Goal: Find specific page/section: Find specific page/section

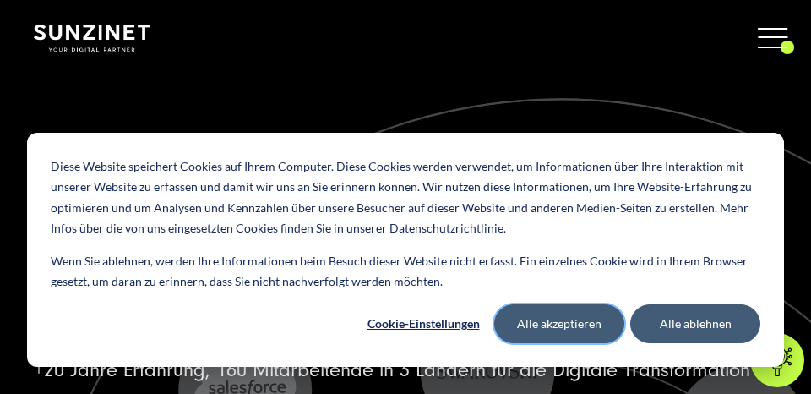
click at [545, 320] on button "Alle akzeptieren" at bounding box center [559, 323] width 130 height 39
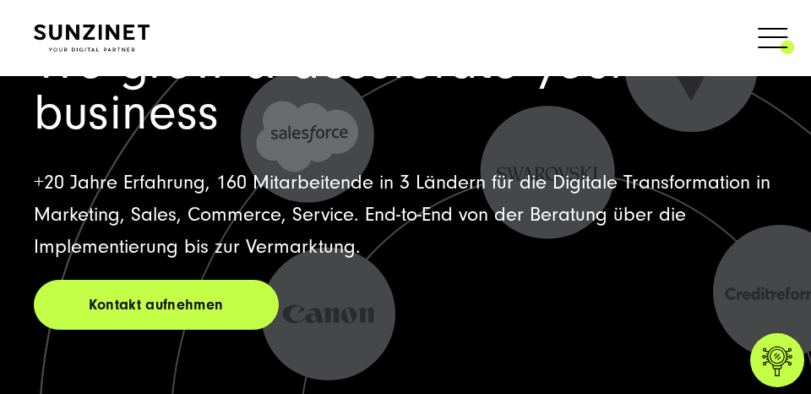
scroll to position [253, 0]
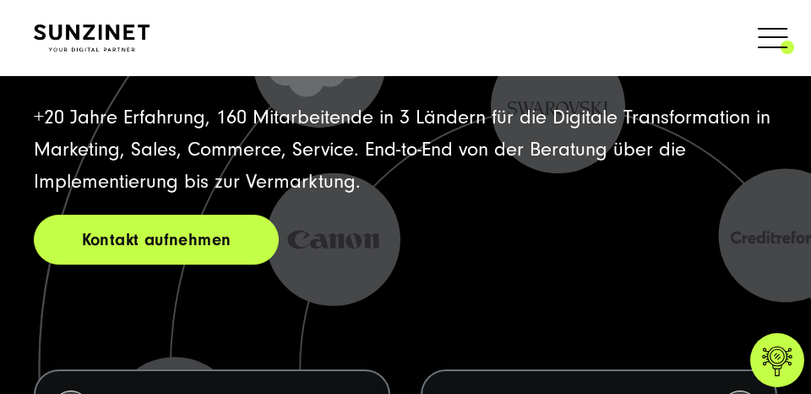
click at [157, 242] on link "Kontakt aufnehmen" at bounding box center [156, 240] width 245 height 50
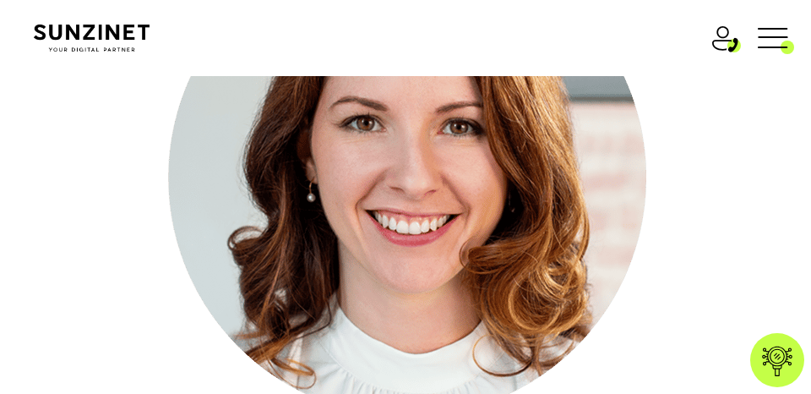
scroll to position [335, 0]
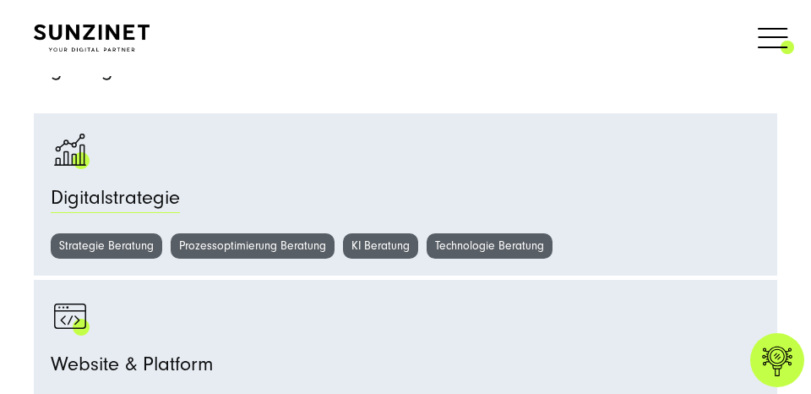
scroll to position [1117, 0]
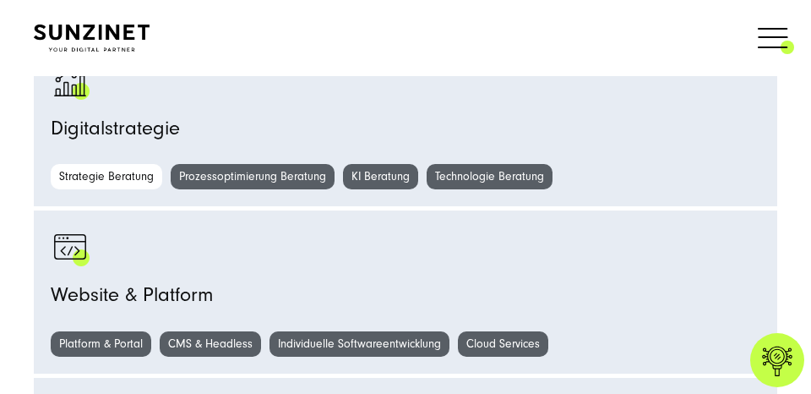
click at [98, 174] on link "Strategie Beratung" at bounding box center [107, 176] width 112 height 25
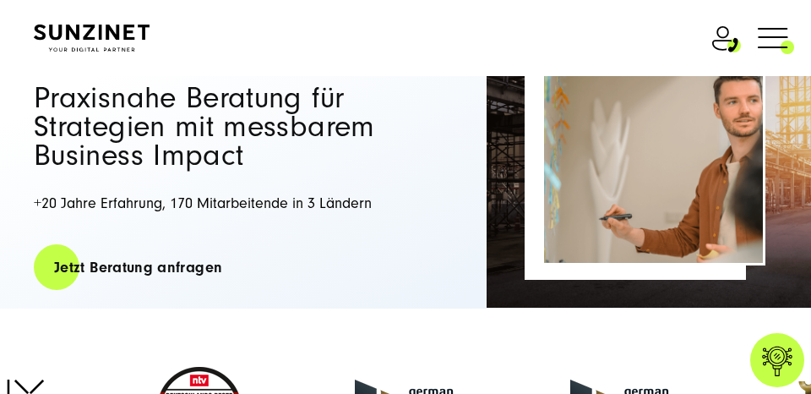
scroll to position [211, 0]
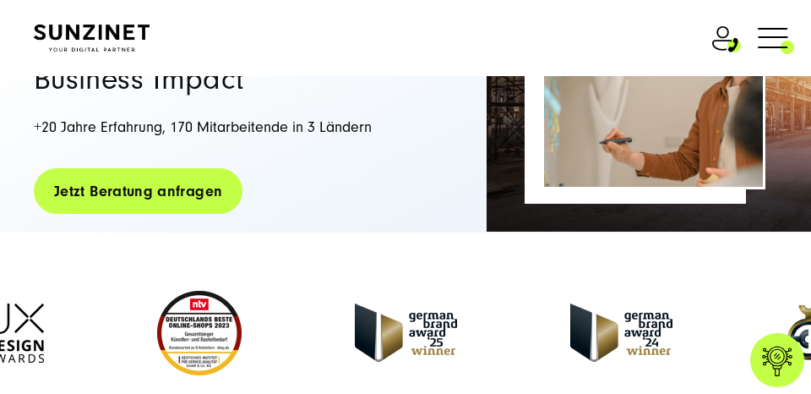
click at [74, 185] on link "Jetzt Beratung anfragen" at bounding box center [138, 191] width 209 height 48
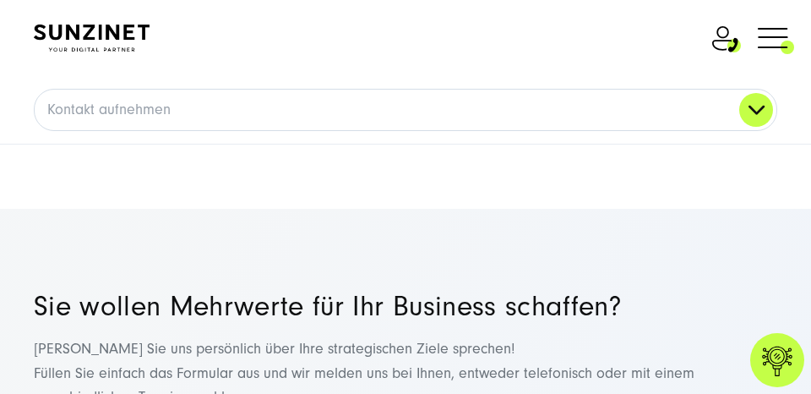
scroll to position [6234, 0]
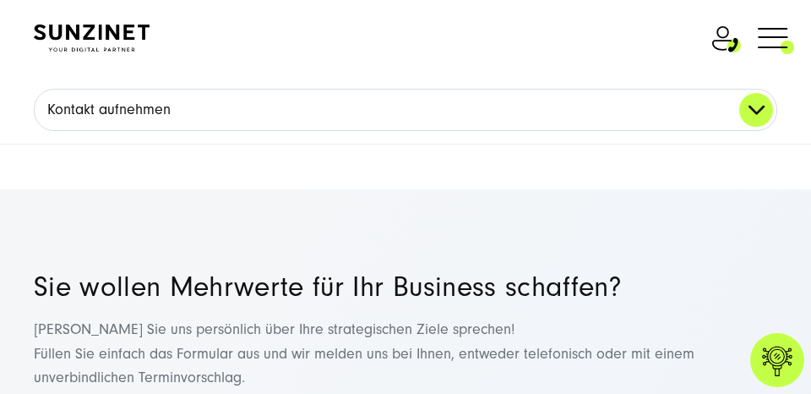
click at [219, 109] on link "Kontakt aufnehmen" at bounding box center [406, 110] width 742 height 41
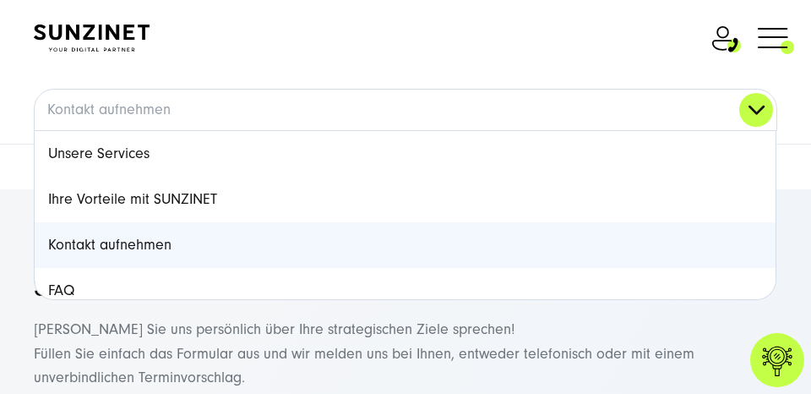
click at [247, 319] on p "Lassen Sie uns persönlich über Ihre strategischen Ziele sprechen! Füllen Sie ei…" at bounding box center [406, 354] width 744 height 73
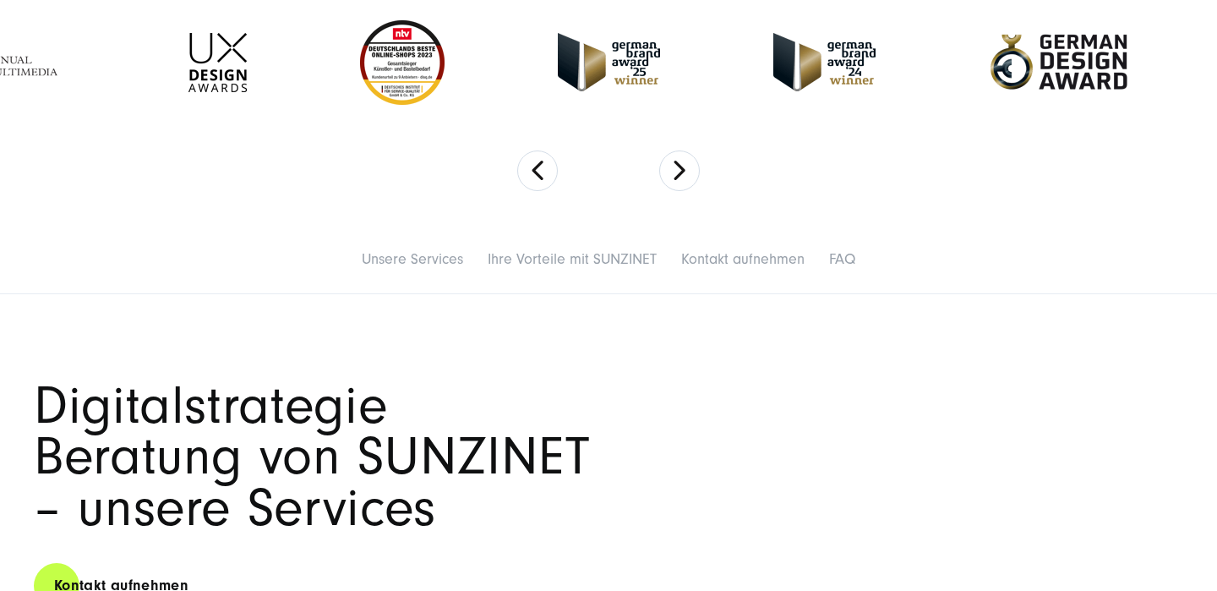
scroll to position [678, 0]
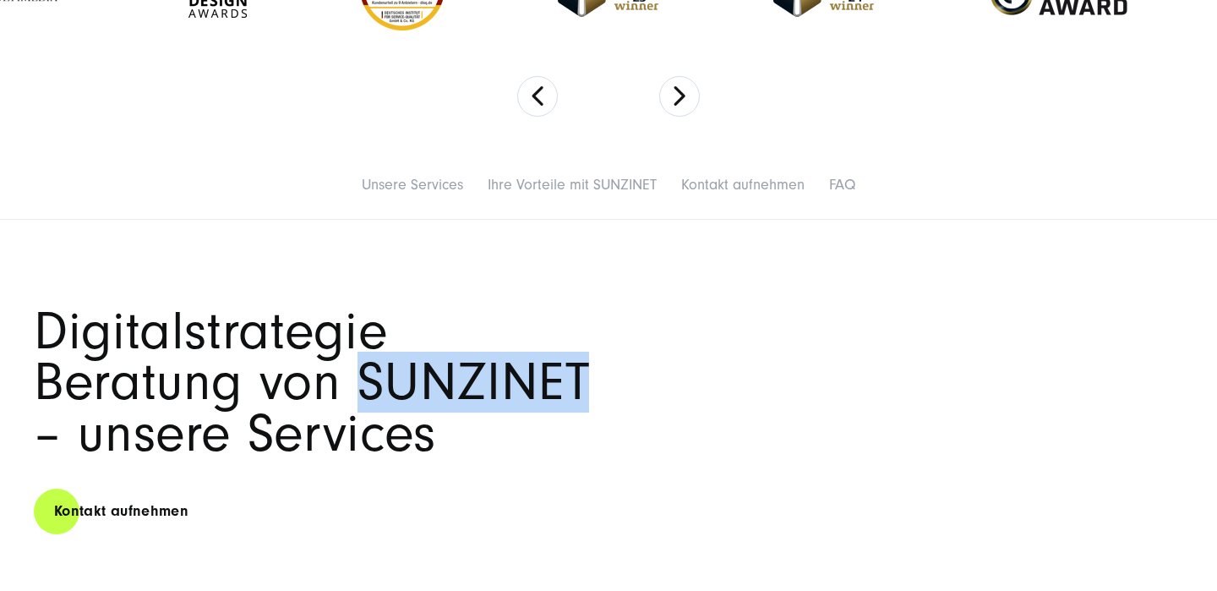
drag, startPoint x: 369, startPoint y: 390, endPoint x: 588, endPoint y: 403, distance: 220.2
click at [588, 393] on h2 "Digitalstrategie Beratung von SUNZINET – unsere Services" at bounding box center [321, 383] width 575 height 154
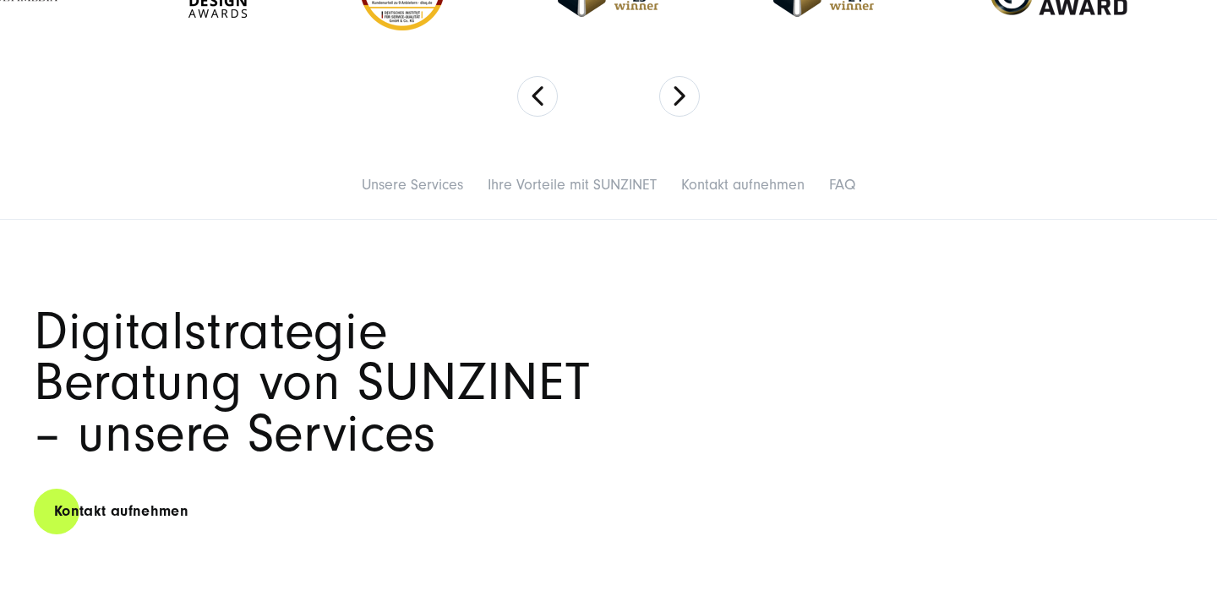
click at [588, 393] on h2 "Digitalstrategie Beratung von SUNZINET – unsere Services" at bounding box center [321, 383] width 575 height 154
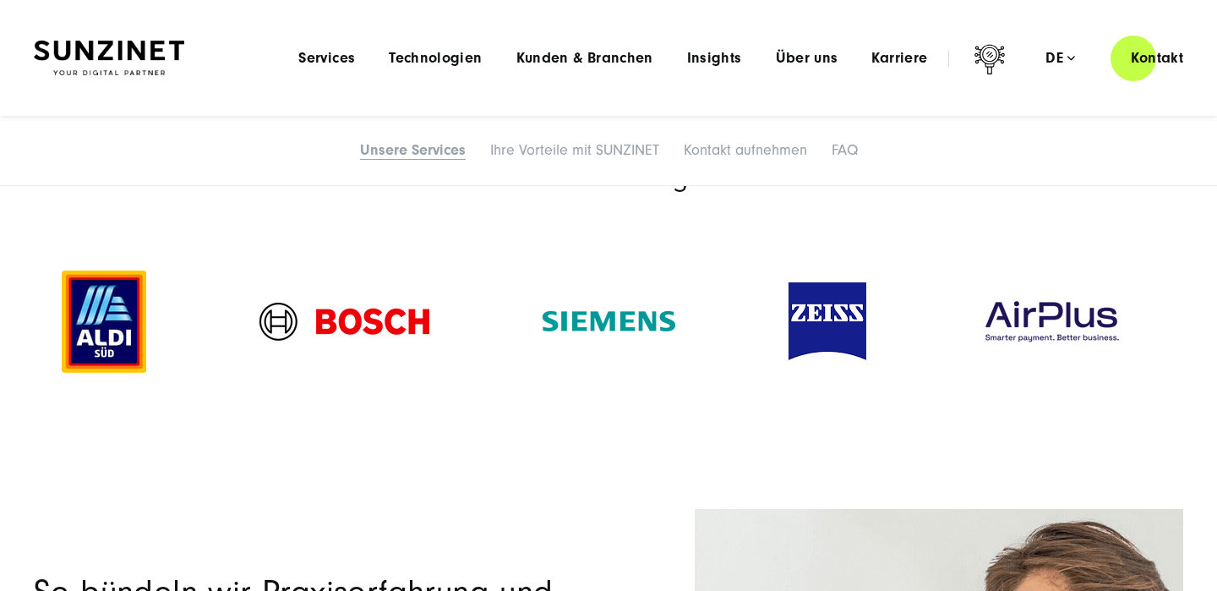
scroll to position [2108, 0]
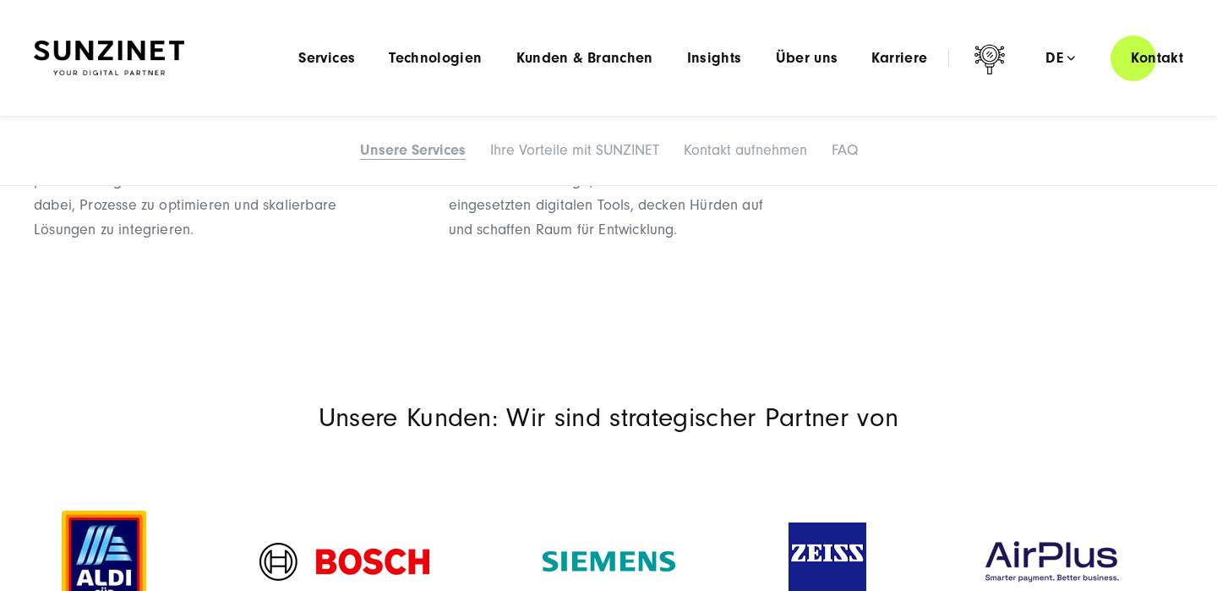
click at [128, 44] on img at bounding box center [109, 58] width 150 height 35
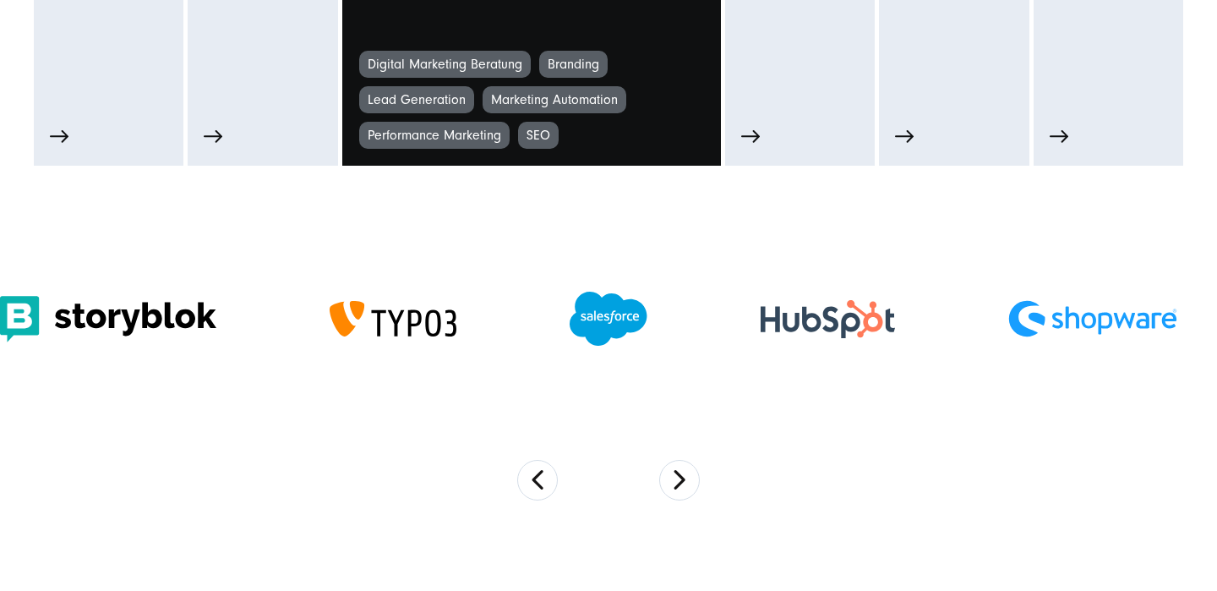
scroll to position [1251, 0]
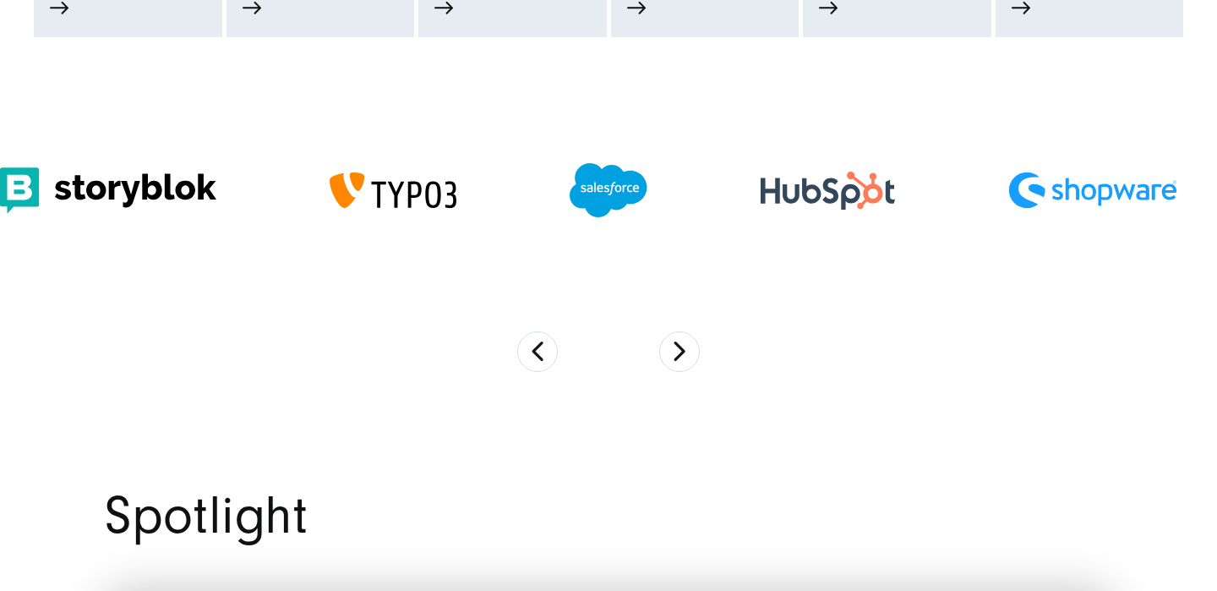
click at [822, 172] on img at bounding box center [828, 191] width 134 height 38
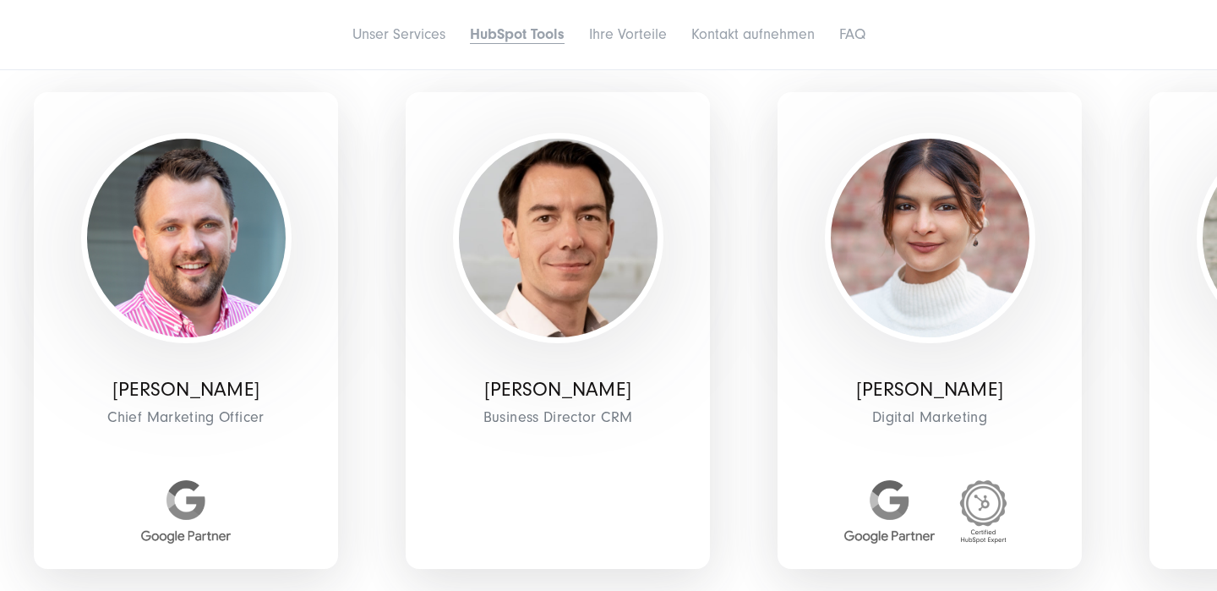
scroll to position [3959, 0]
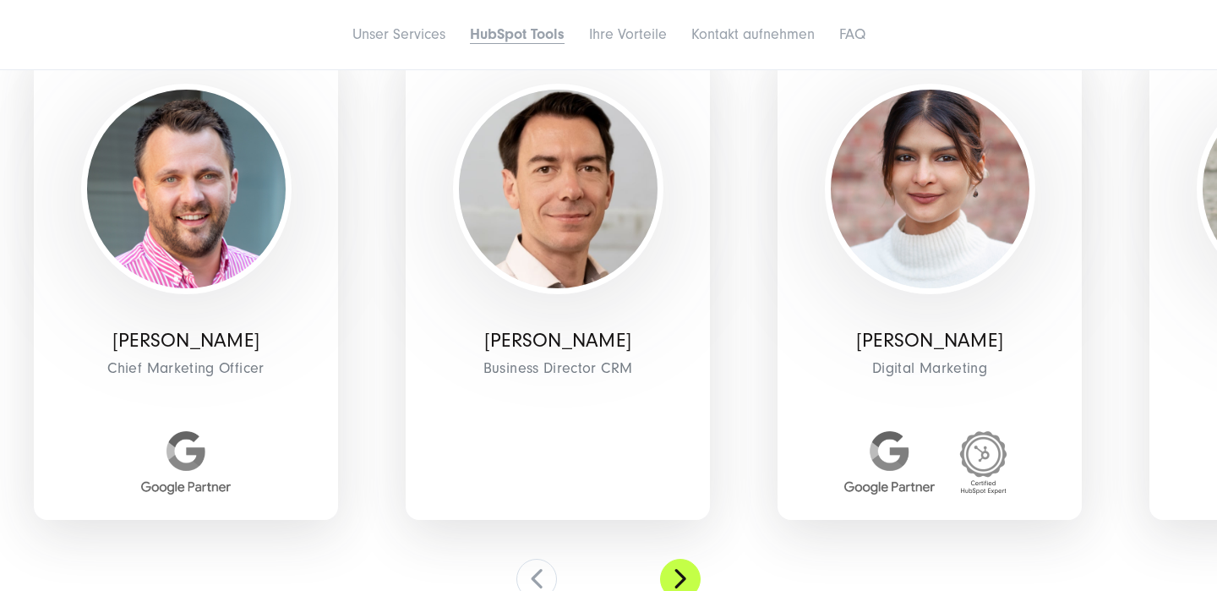
click at [680, 576] on button at bounding box center [680, 579] width 41 height 41
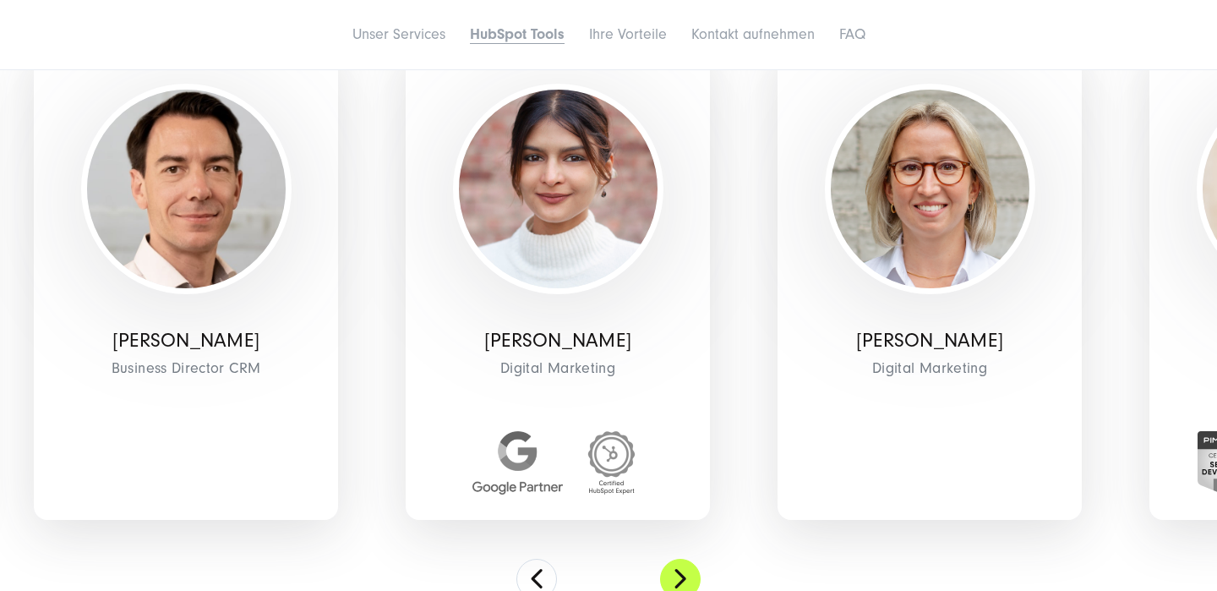
click at [680, 576] on button at bounding box center [680, 579] width 41 height 41
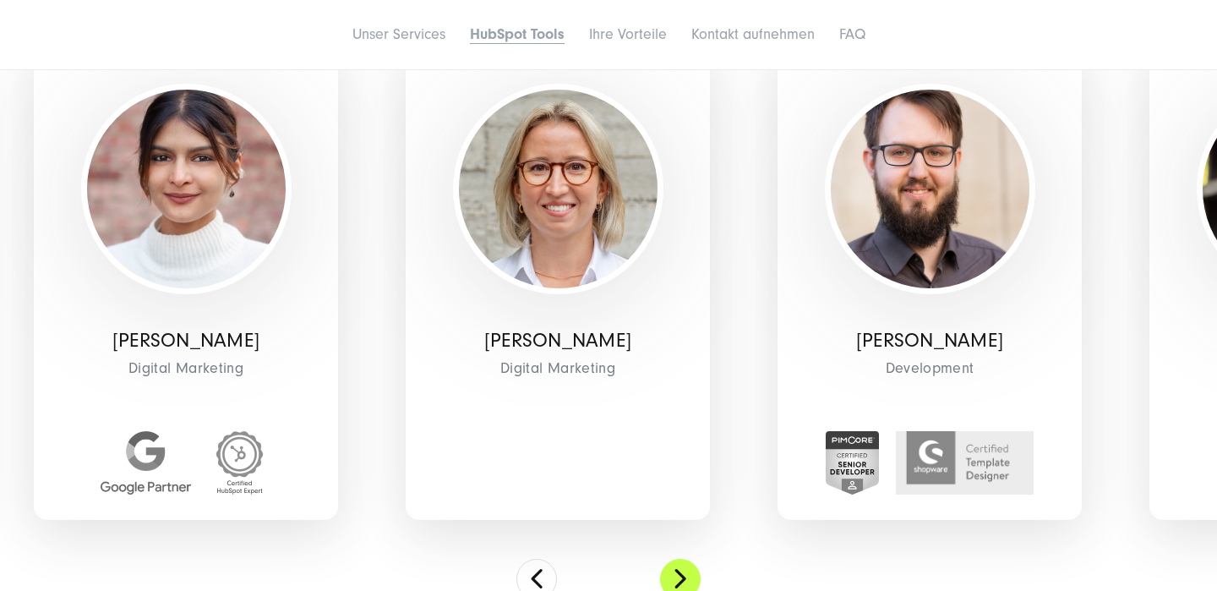
click at [680, 576] on button at bounding box center [680, 579] width 41 height 41
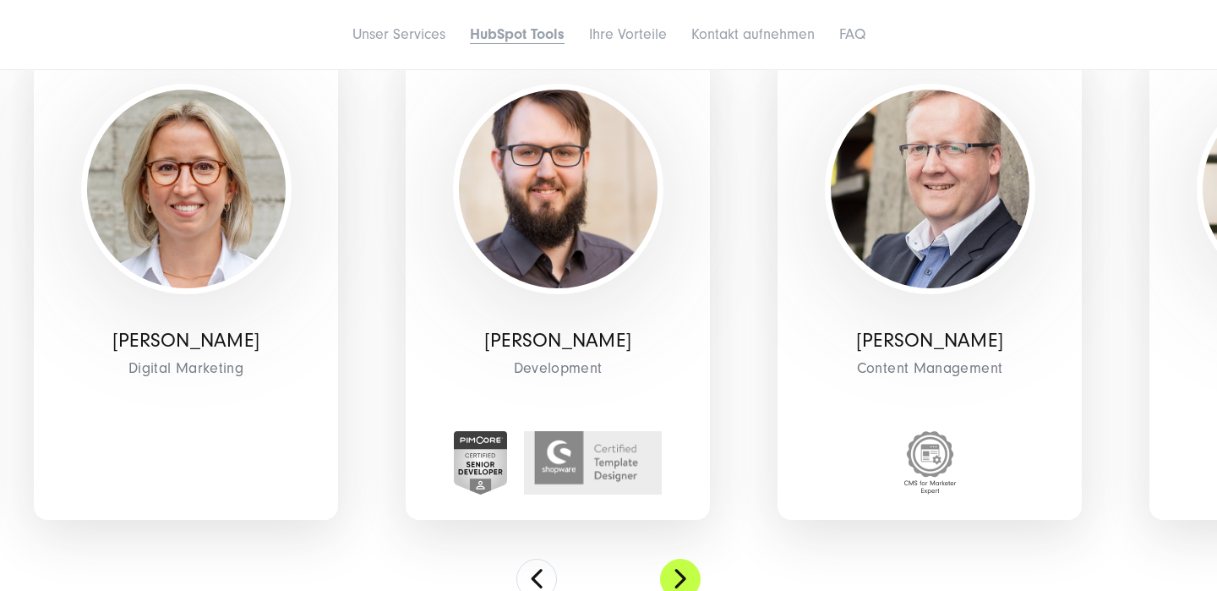
click at [680, 576] on button at bounding box center [680, 579] width 41 height 41
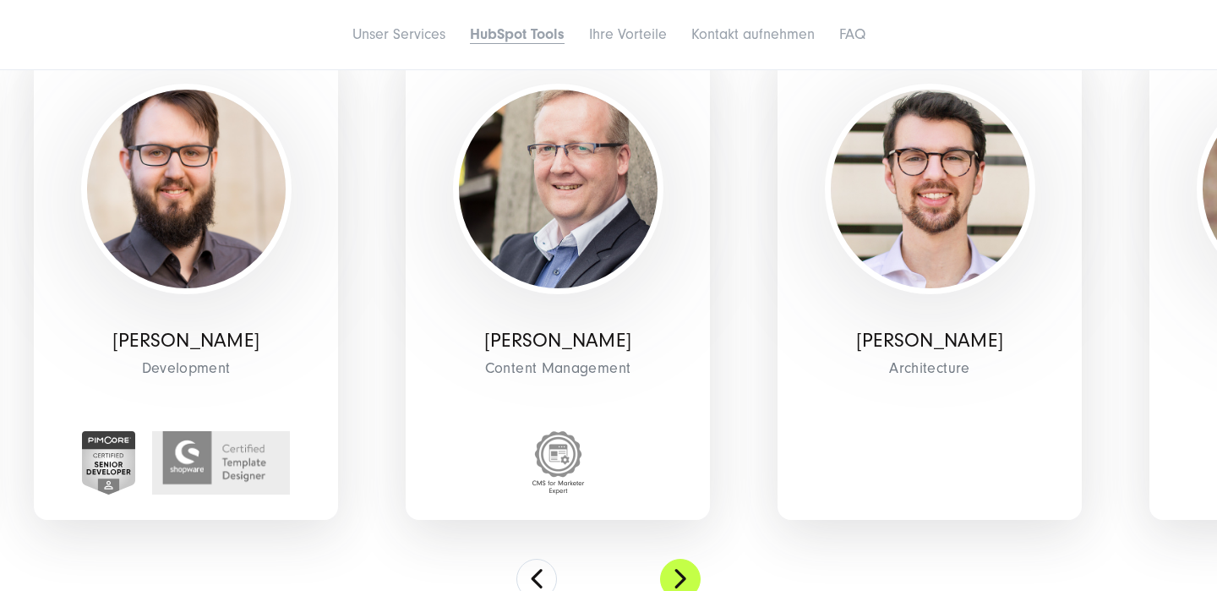
click at [680, 576] on button at bounding box center [680, 579] width 41 height 41
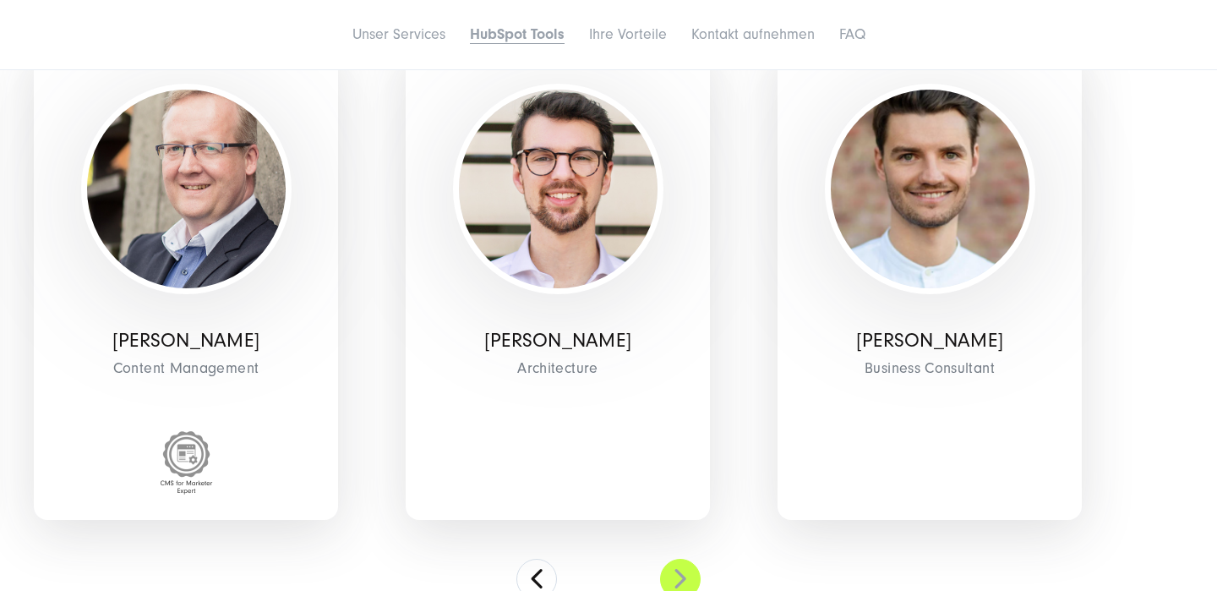
click at [680, 576] on button at bounding box center [680, 579] width 41 height 41
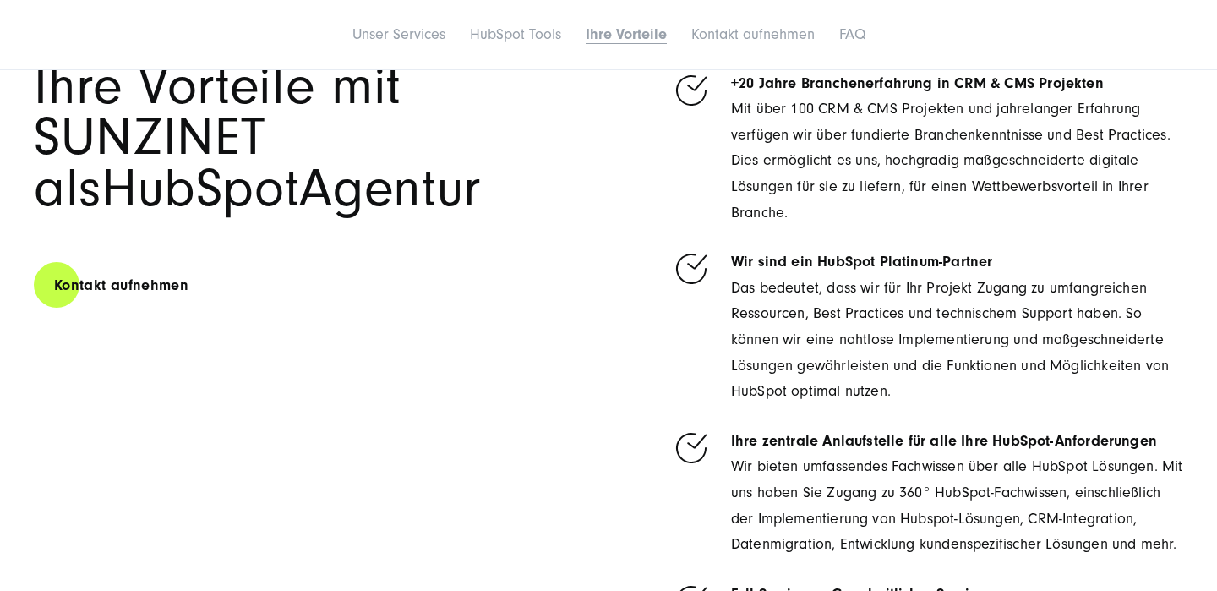
scroll to position [5159, 0]
